Goal: Entertainment & Leisure: Consume media (video, audio)

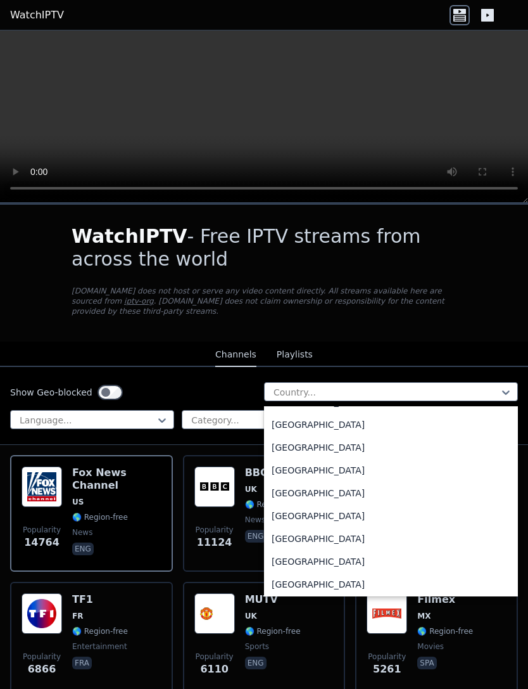
scroll to position [4441, 0]
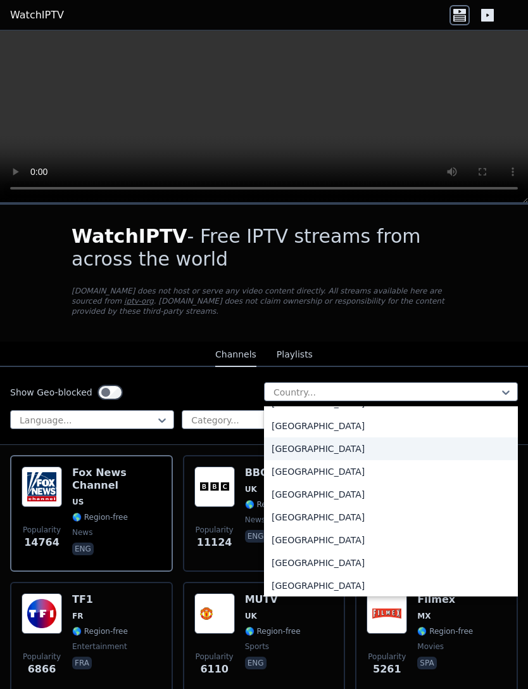
click at [288, 448] on div "[GEOGRAPHIC_DATA]" at bounding box center [391, 448] width 254 height 23
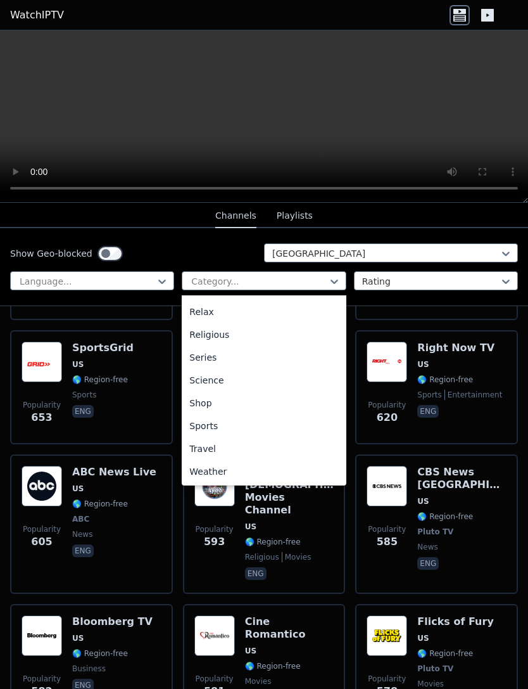
scroll to position [431, 0]
click at [195, 426] on div "Sports" at bounding box center [264, 425] width 164 height 23
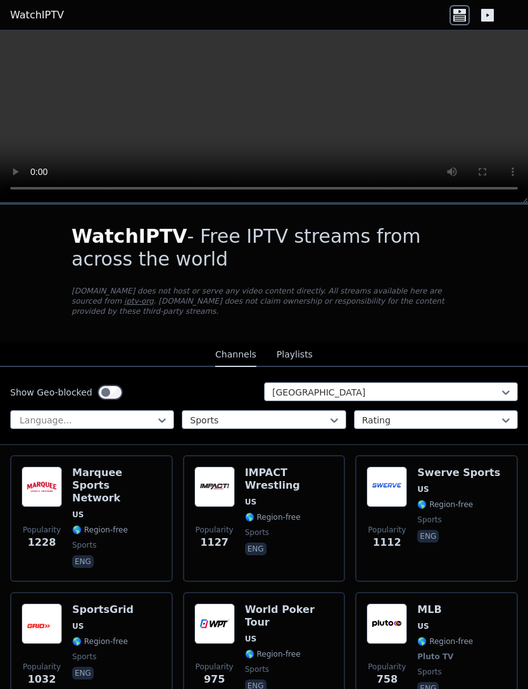
click at [300, 355] on button "Playlists" at bounding box center [295, 355] width 36 height 24
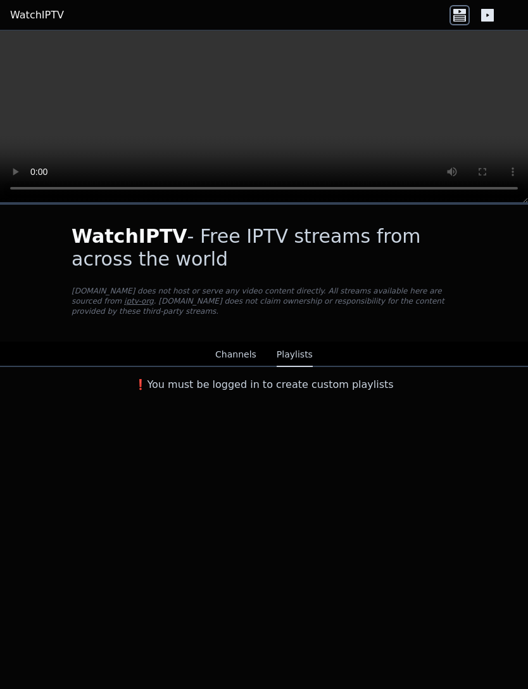
click at [239, 359] on button "Channels" at bounding box center [235, 355] width 41 height 24
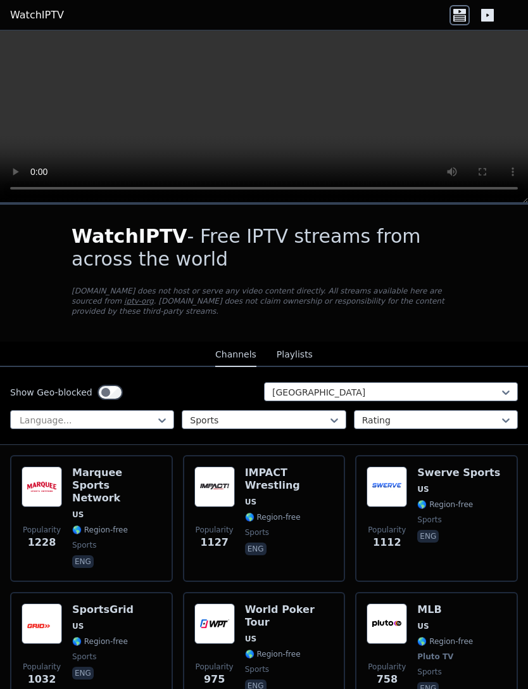
click at [96, 485] on h6 "Marquee Sports Network" at bounding box center [116, 485] width 89 height 38
click at [400, 480] on img at bounding box center [387, 486] width 41 height 41
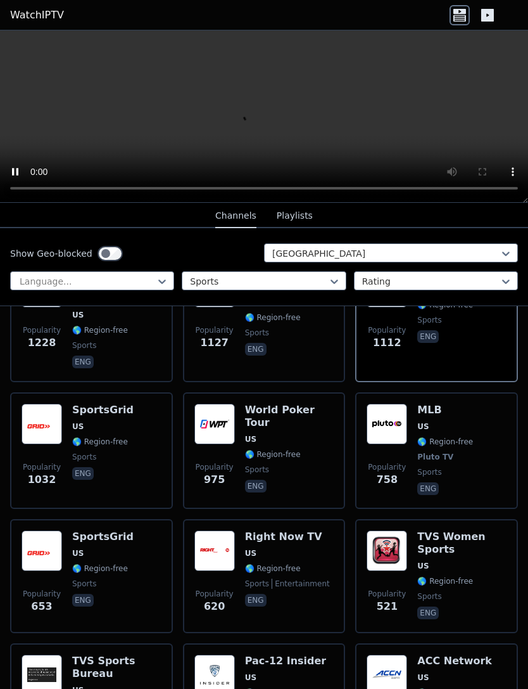
scroll to position [203, 0]
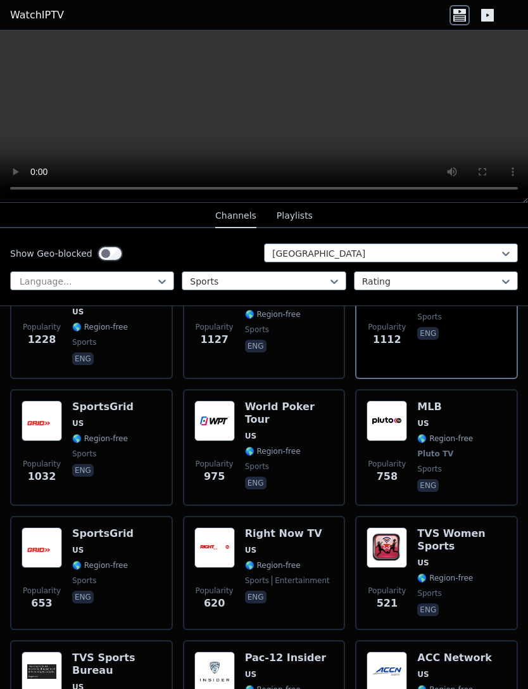
click at [390, 405] on img at bounding box center [387, 420] width 41 height 41
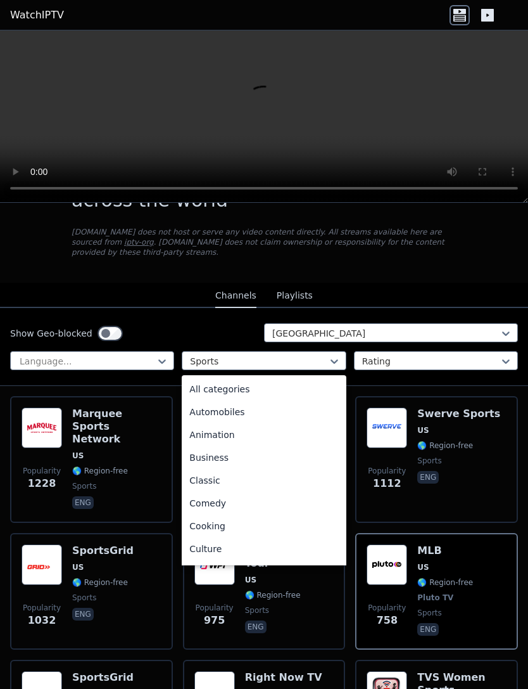
scroll to position [63, 0]
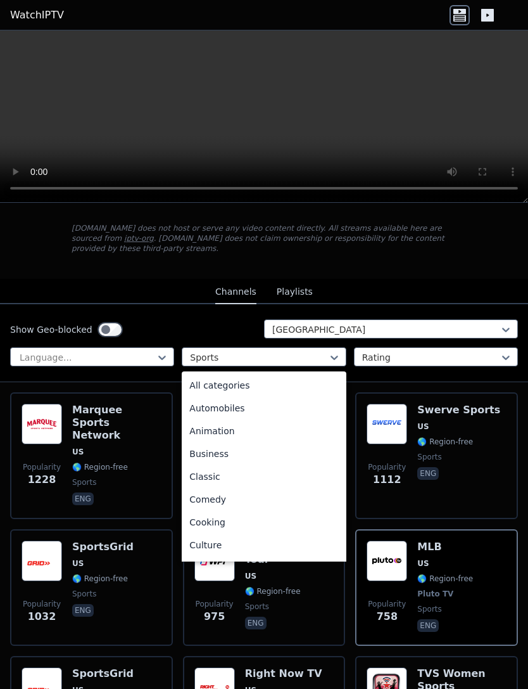
click at [206, 387] on div "All categories" at bounding box center [264, 385] width 164 height 23
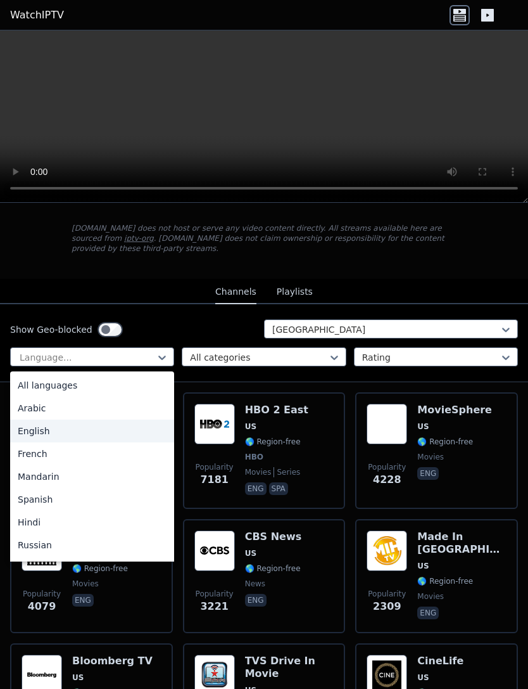
click at [25, 429] on div "English" at bounding box center [92, 430] width 164 height 23
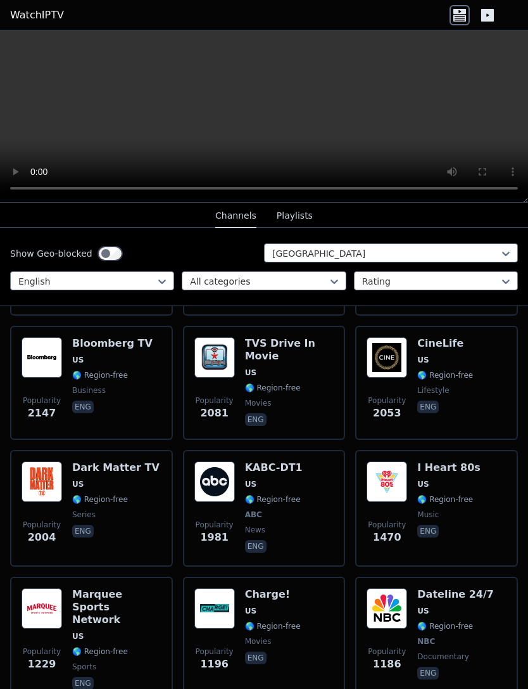
scroll to position [384, 0]
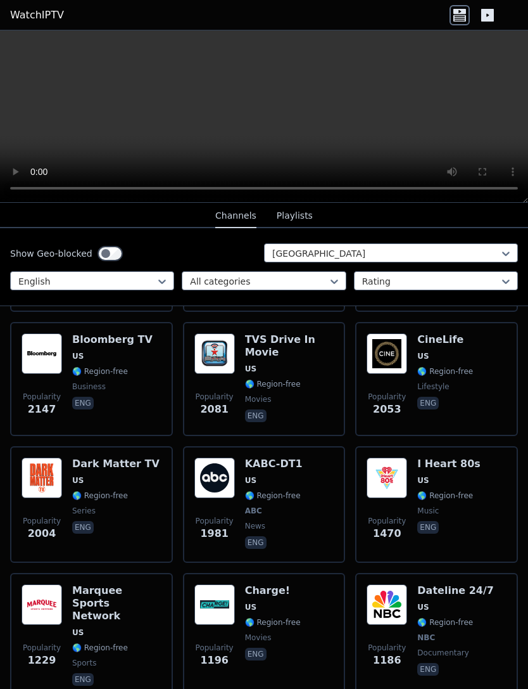
click at [222, 479] on img at bounding box center [214, 477] width 41 height 41
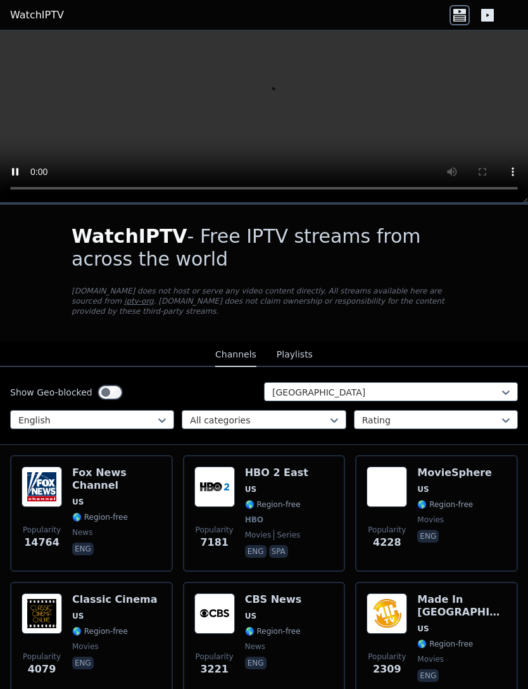
scroll to position [0, 0]
